Goal: Check status: Check status

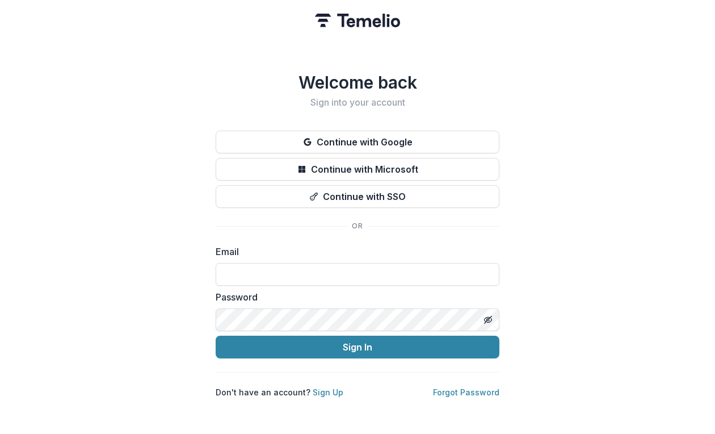
type input "**********"
click at [358, 342] on button "Sign In" at bounding box center [358, 347] width 284 height 23
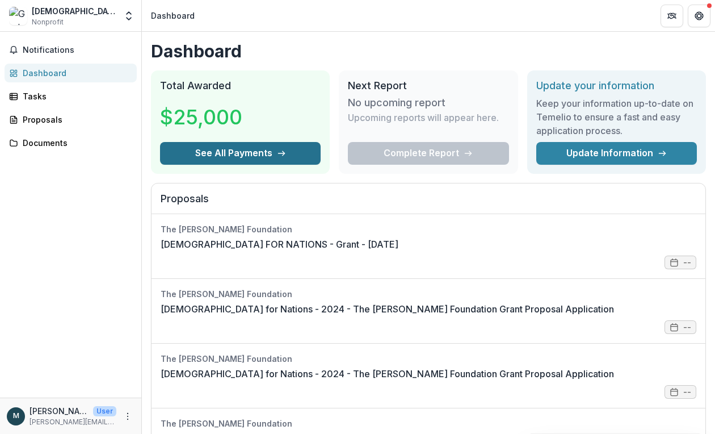
click at [191, 153] on button "See All Payments" at bounding box center [240, 153] width 161 height 23
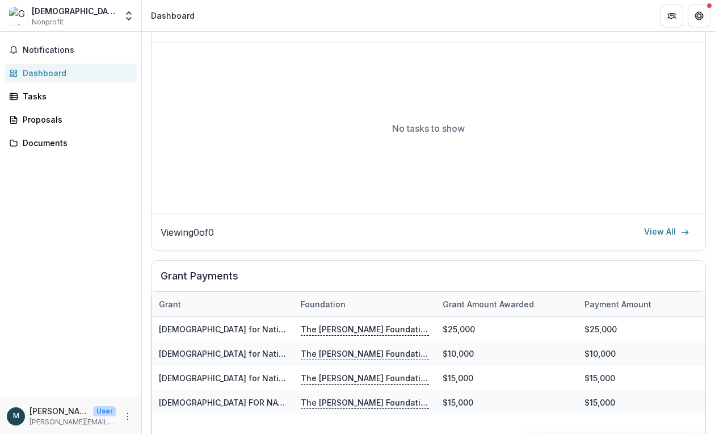
scroll to position [593, 0]
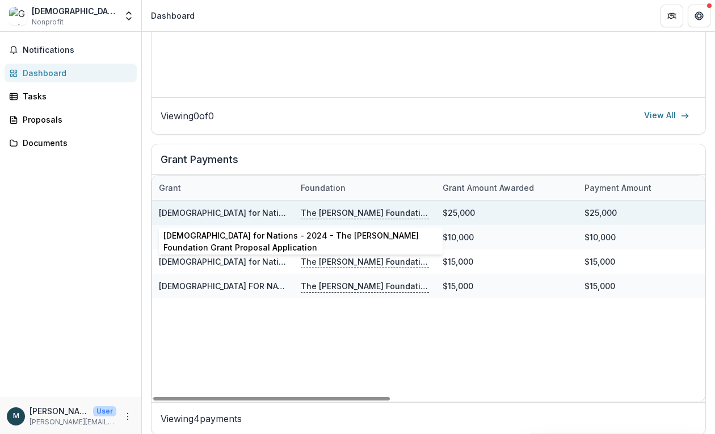
click at [237, 211] on link "[DEMOGRAPHIC_DATA] for Nations - 2024 - The [PERSON_NAME] Foundation Grant Prop…" at bounding box center [365, 213] width 412 height 10
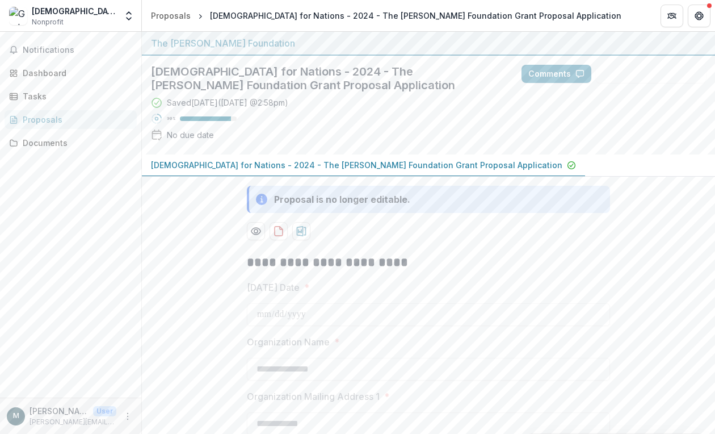
type input "*******"
click at [56, 68] on div "Dashboard" at bounding box center [75, 73] width 105 height 12
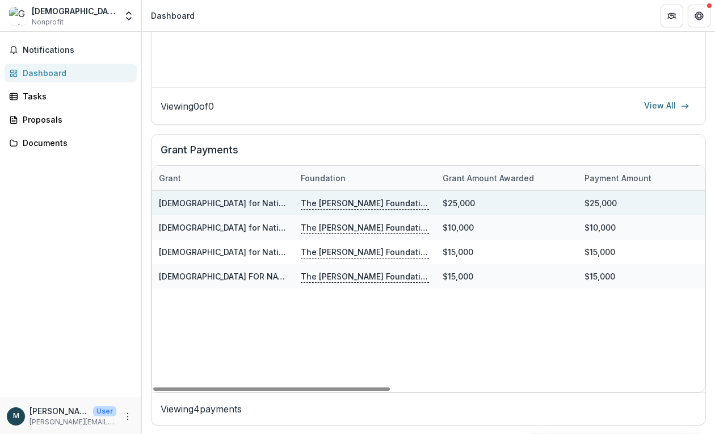
scroll to position [603, 0]
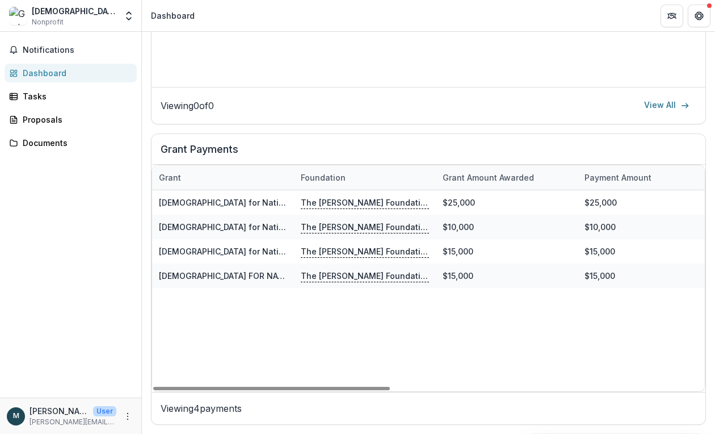
click at [216, 406] on p "Viewing 4 payments" at bounding box center [429, 408] width 536 height 14
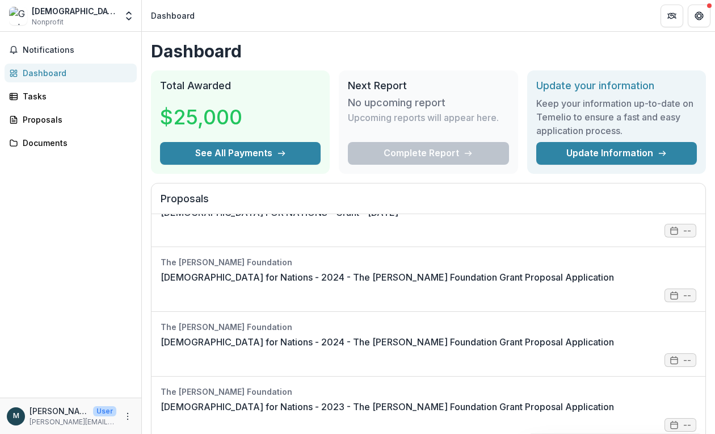
scroll to position [0, 0]
click at [69, 55] on button "Notifications" at bounding box center [71, 50] width 132 height 18
click at [98, 11] on div "[DEMOGRAPHIC_DATA] for Nations Nonprofit" at bounding box center [62, 16] width 107 height 22
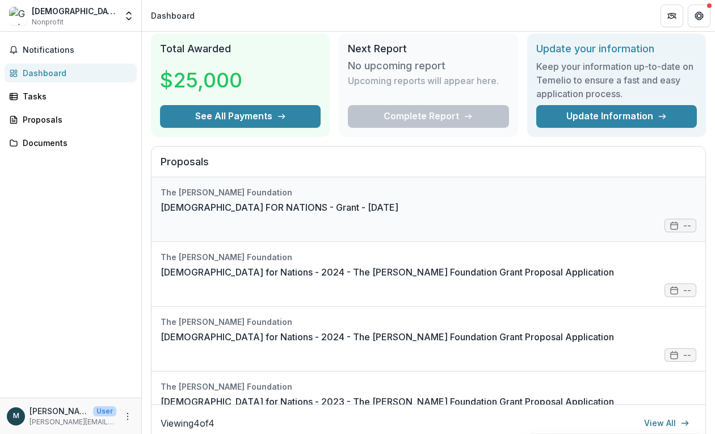
scroll to position [32, 0]
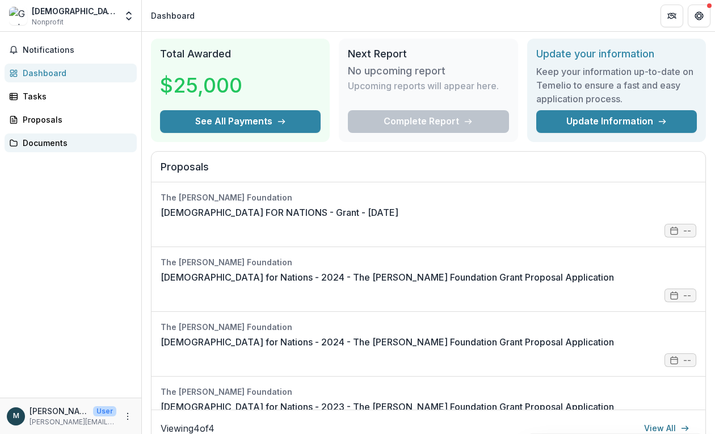
click at [70, 144] on div "Documents" at bounding box center [75, 143] width 105 height 12
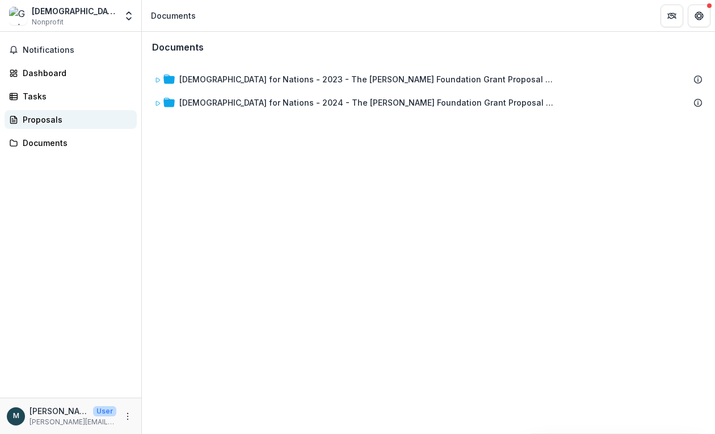
click at [62, 114] on div "Proposals" at bounding box center [75, 120] width 105 height 12
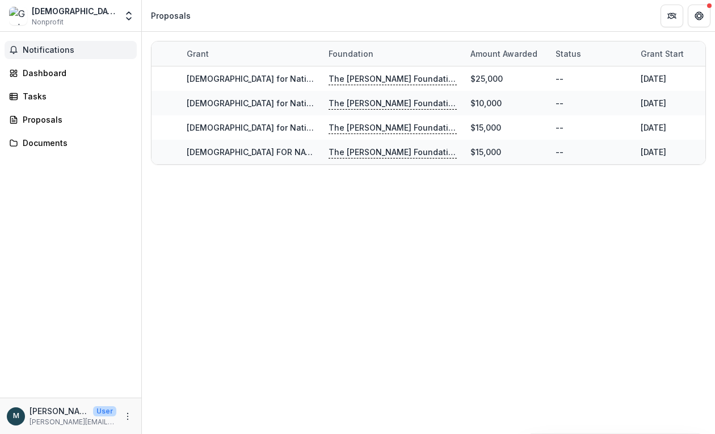
click at [66, 48] on span "Notifications" at bounding box center [78, 50] width 110 height 10
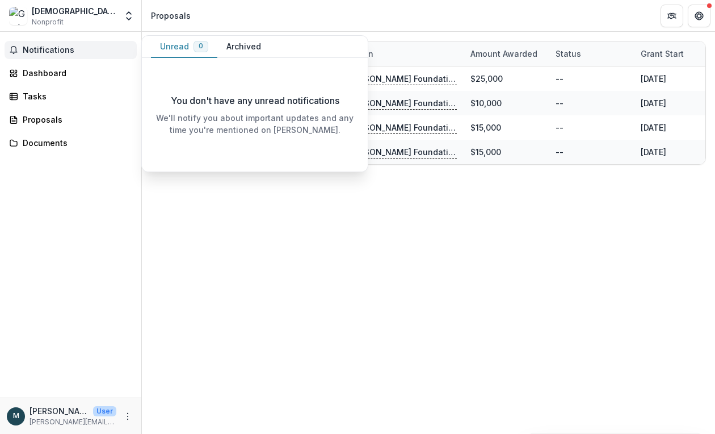
click at [66, 48] on span "Notifications" at bounding box center [78, 50] width 110 height 10
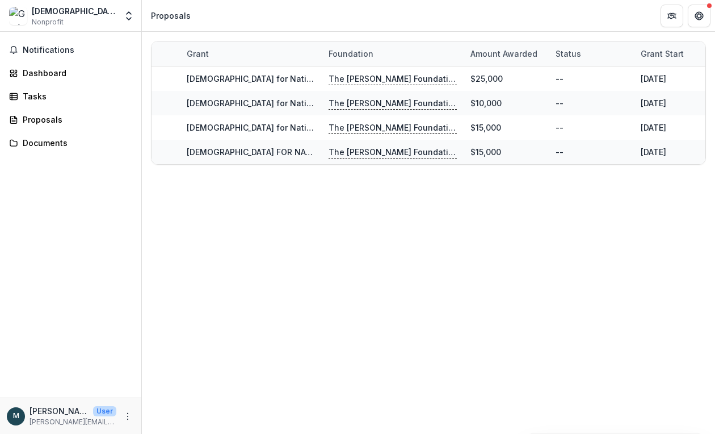
click at [64, 9] on div "[DEMOGRAPHIC_DATA] for Nations" at bounding box center [74, 11] width 85 height 12
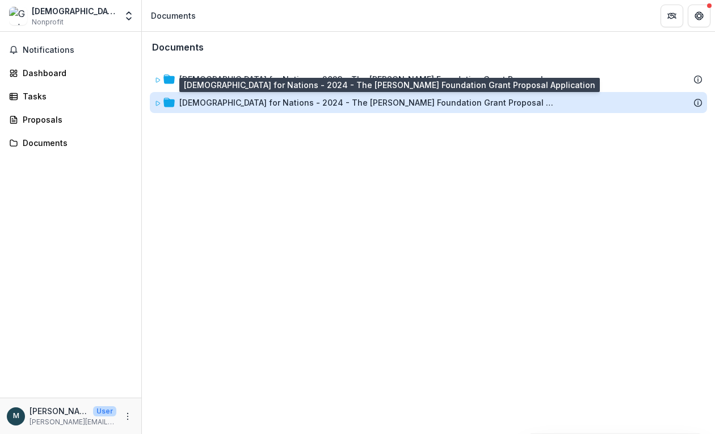
click at [263, 99] on div "[DEMOGRAPHIC_DATA] for Nations - 2024 - The [PERSON_NAME] Foundation Grant Prop…" at bounding box center [366, 103] width 375 height 12
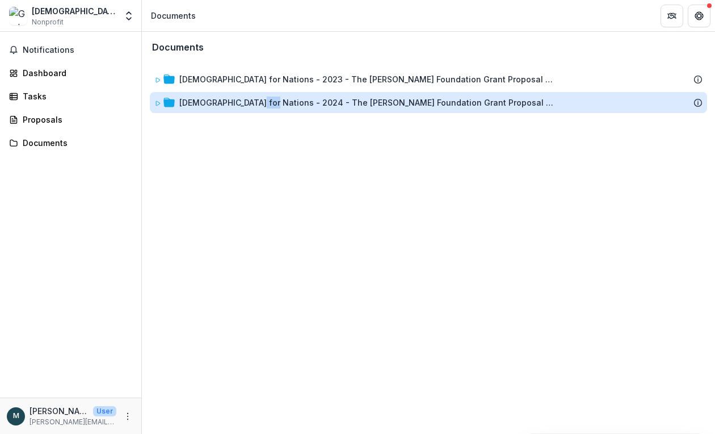
click at [263, 99] on div "[DEMOGRAPHIC_DATA] for Nations - 2024 - The [PERSON_NAME] Foundation Grant Prop…" at bounding box center [366, 103] width 375 height 12
click at [340, 104] on div "[DEMOGRAPHIC_DATA] for Nations - 2024 - The [PERSON_NAME] Foundation Grant Prop…" at bounding box center [366, 103] width 375 height 12
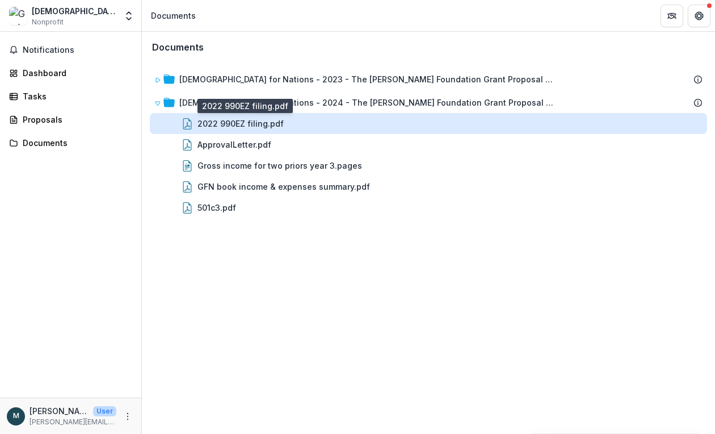
click at [258, 126] on div "2022 990EZ filing.pdf" at bounding box center [241, 124] width 86 height 12
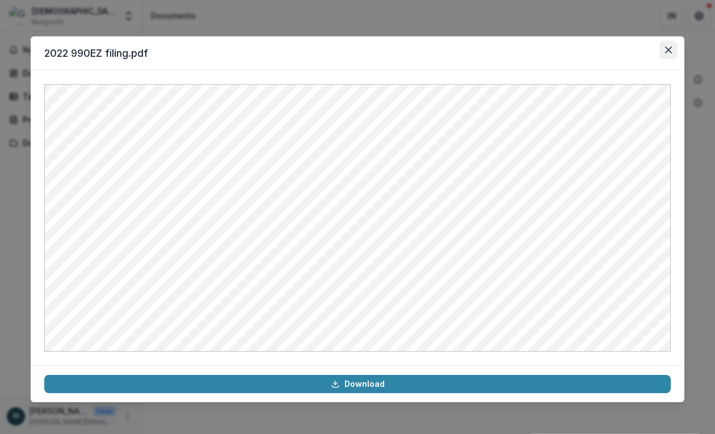
click at [668, 49] on icon "Close" at bounding box center [668, 50] width 7 height 7
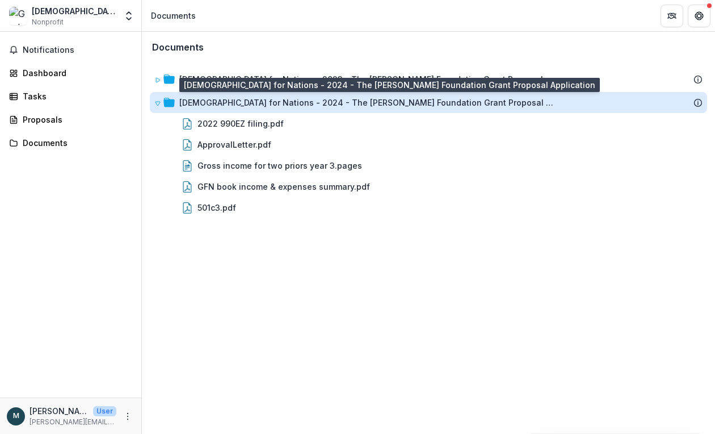
click at [338, 99] on div "[DEMOGRAPHIC_DATA] for Nations - 2024 - The [PERSON_NAME] Foundation Grant Prop…" at bounding box center [366, 103] width 375 height 12
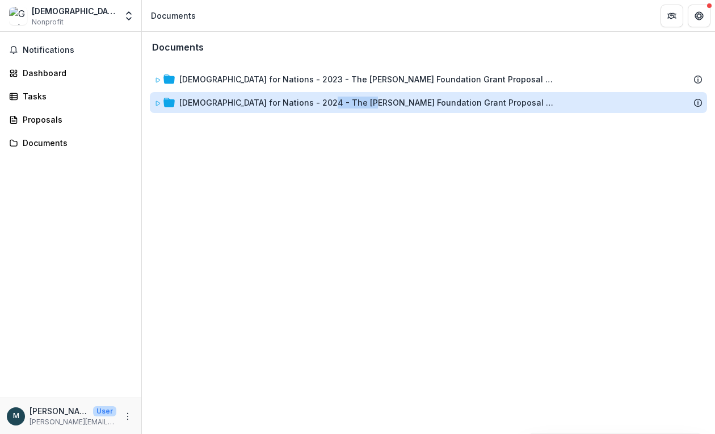
click at [338, 99] on div "[DEMOGRAPHIC_DATA] for Nations - 2024 - The [PERSON_NAME] Foundation Grant Prop…" at bounding box center [366, 103] width 375 height 12
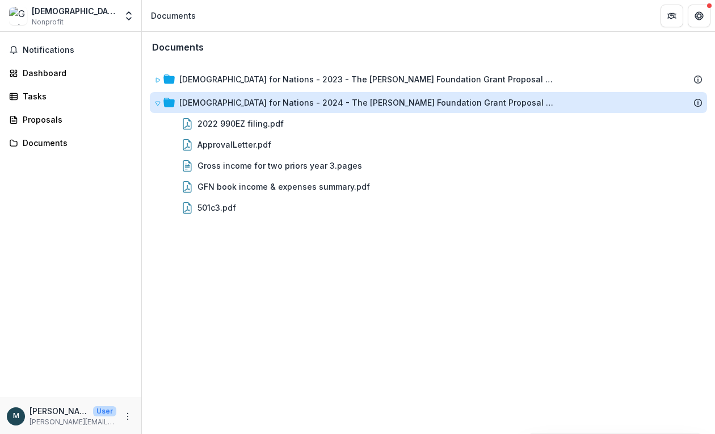
click at [338, 99] on div "[DEMOGRAPHIC_DATA] for Nations - 2024 - The [PERSON_NAME] Foundation Grant Prop…" at bounding box center [366, 103] width 375 height 12
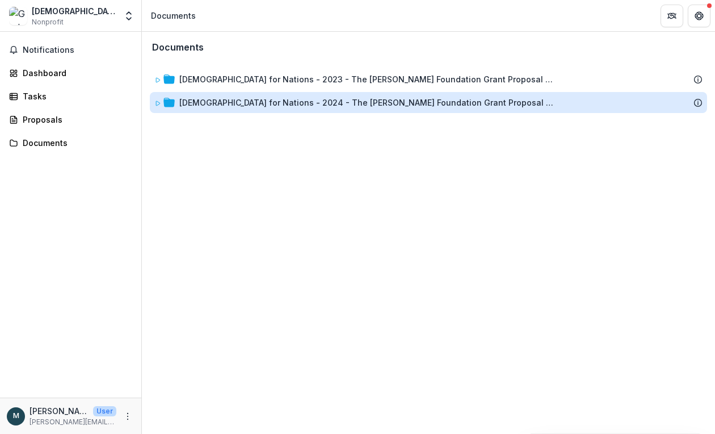
click at [338, 99] on div "[DEMOGRAPHIC_DATA] for Nations - 2024 - The [PERSON_NAME] Foundation Grant Prop…" at bounding box center [366, 103] width 375 height 12
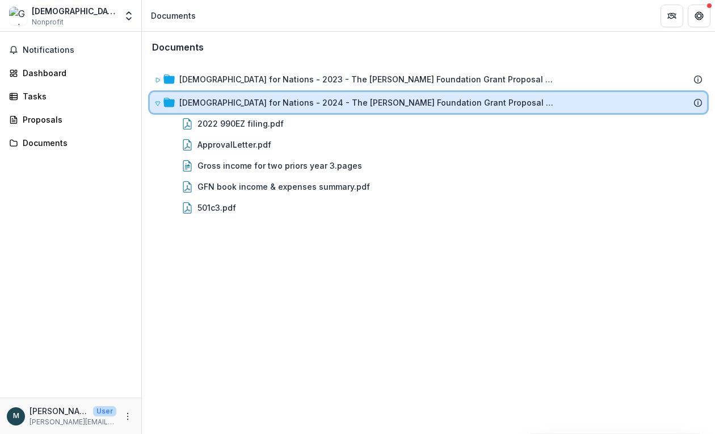
click at [164, 105] on icon at bounding box center [169, 102] width 11 height 9
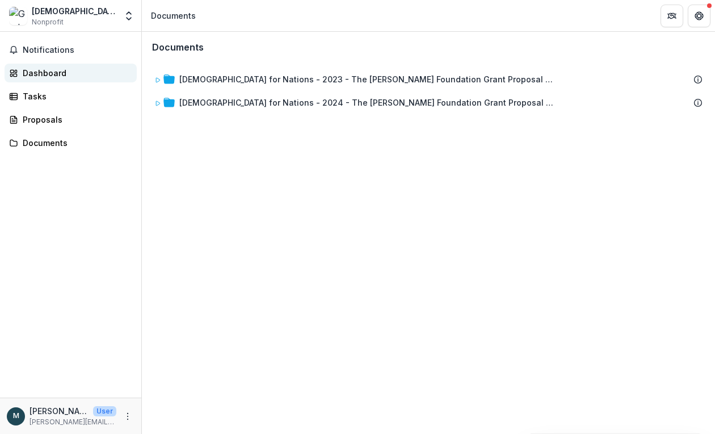
click at [58, 79] on link "Dashboard" at bounding box center [71, 73] width 132 height 19
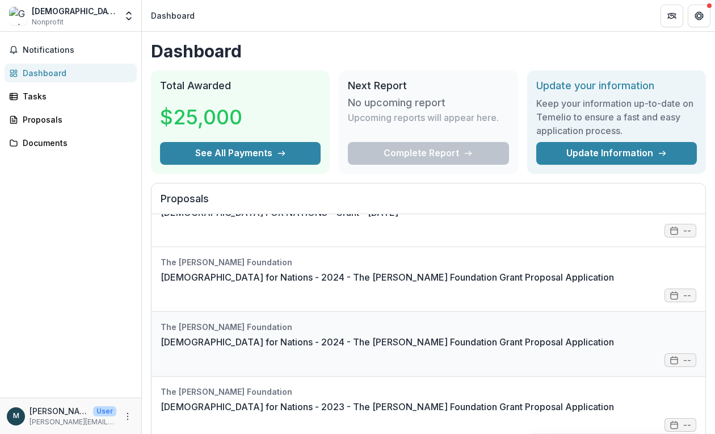
scroll to position [32, 0]
click at [350, 284] on link "[DEMOGRAPHIC_DATA] for Nations - 2024 - The [PERSON_NAME] Foundation Grant Prop…" at bounding box center [388, 277] width 454 height 14
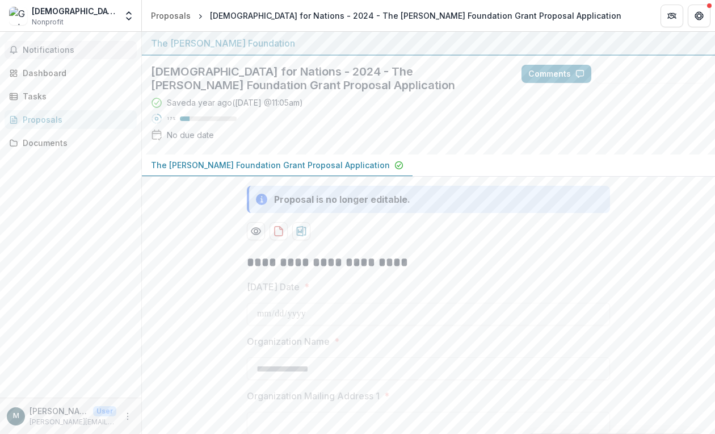
click at [43, 49] on span "Notifications" at bounding box center [78, 50] width 110 height 10
click at [97, 211] on div "Notifications Unread 0 Archived You don't have any unread notifications We'll n…" at bounding box center [70, 215] width 141 height 366
click at [83, 12] on div "[DEMOGRAPHIC_DATA] for Nations" at bounding box center [74, 11] width 85 height 12
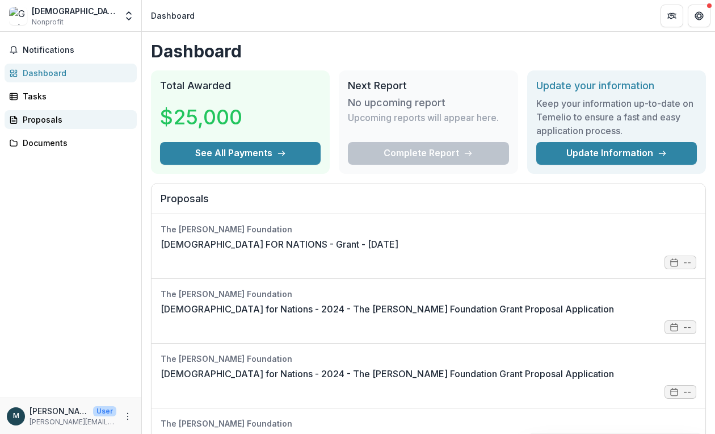
click at [51, 122] on div "Proposals" at bounding box center [75, 120] width 105 height 12
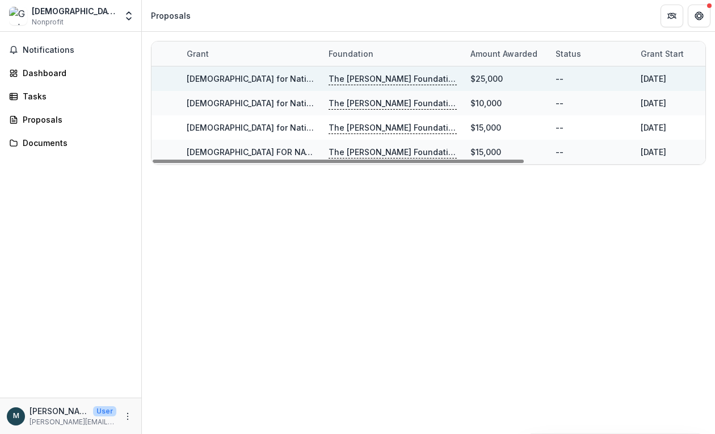
click at [362, 76] on p "The [PERSON_NAME] Foundation" at bounding box center [393, 79] width 128 height 12
click at [298, 82] on link "[DEMOGRAPHIC_DATA] for Nations - 2024 - The [PERSON_NAME] Foundation Grant Prop…" at bounding box center [393, 79] width 412 height 10
